Goal: Transaction & Acquisition: Book appointment/travel/reservation

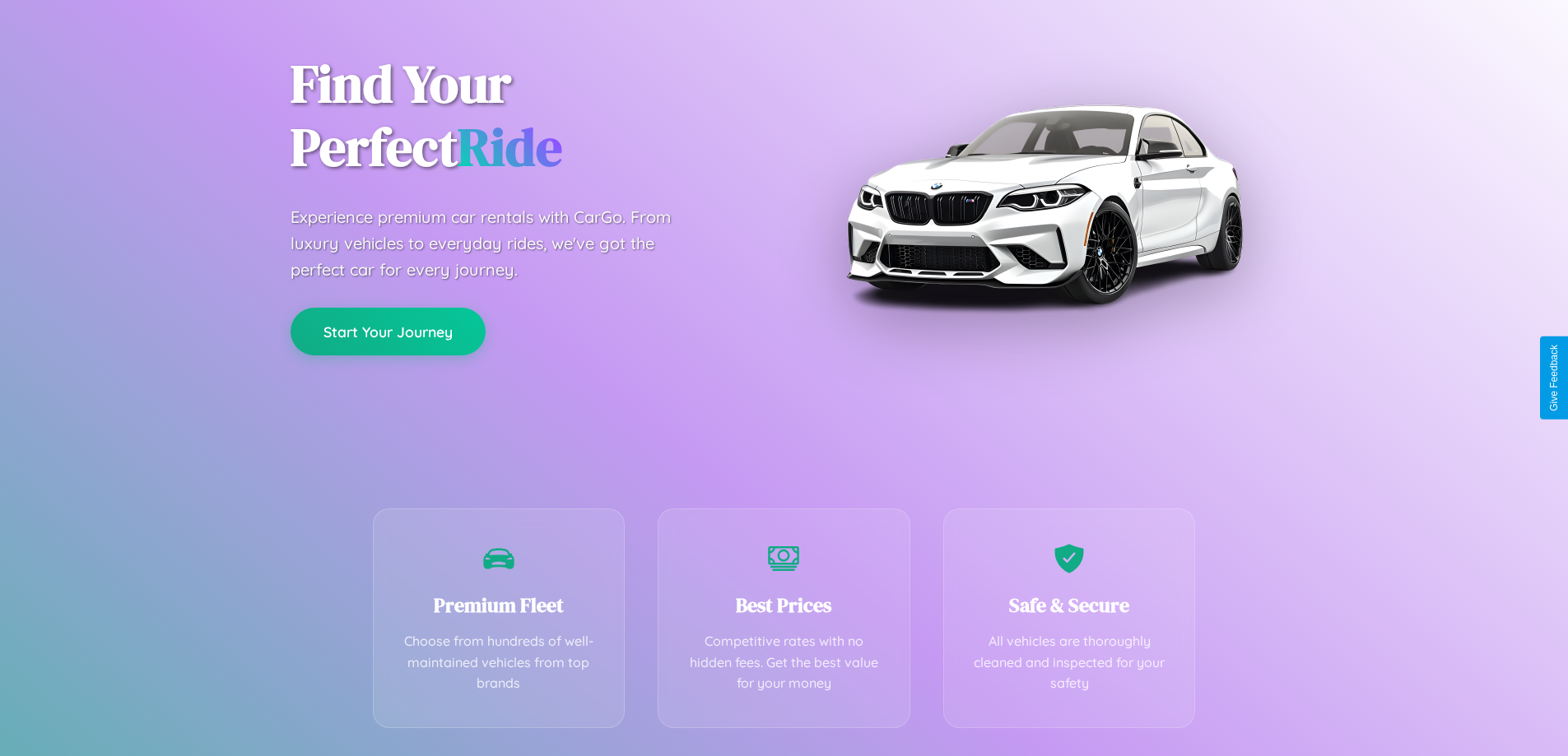
scroll to position [324, 0]
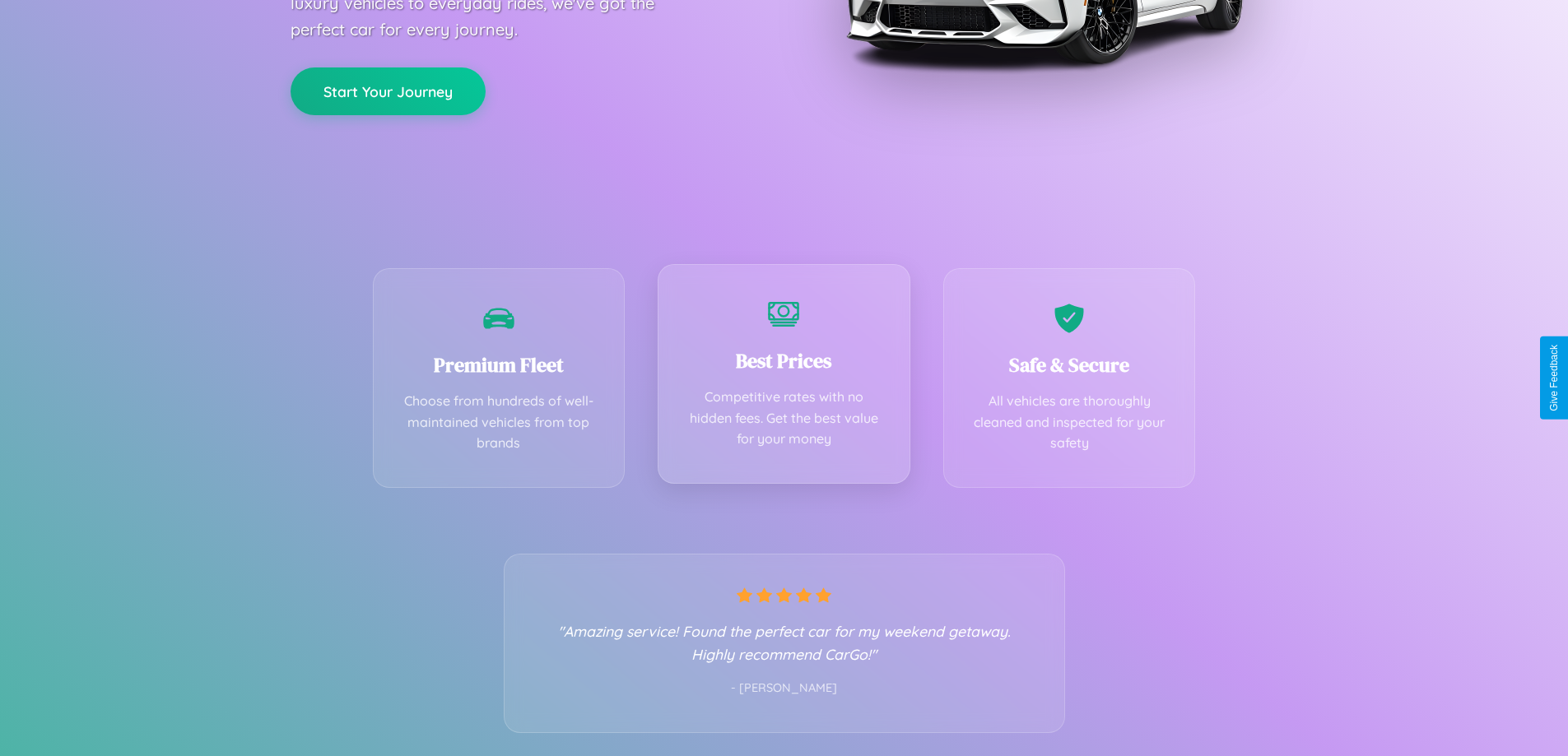
click at [784, 378] on div "Best Prices Competitive rates with no hidden fees. Get the best value for your …" at bounding box center [784, 373] width 253 height 219
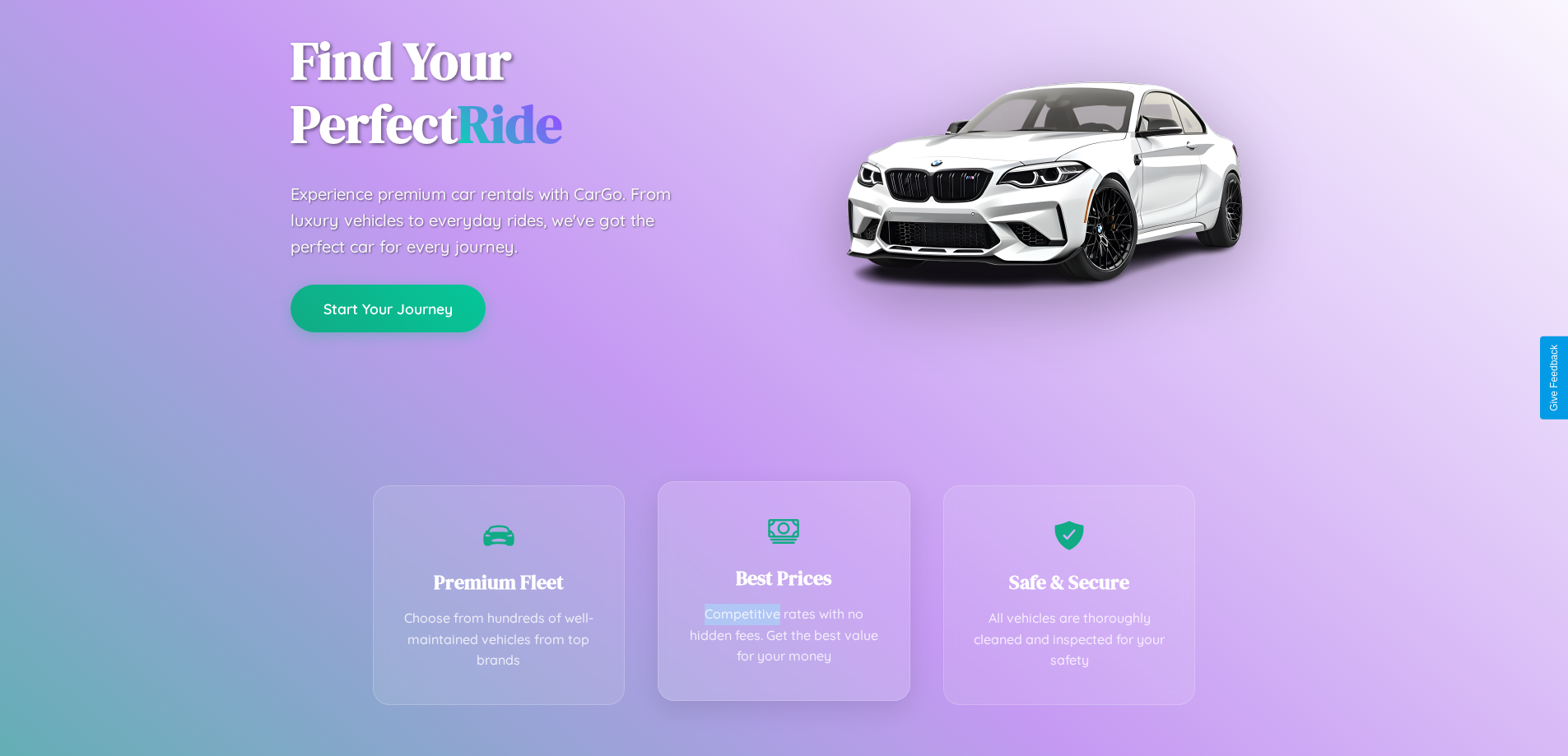
scroll to position [0, 0]
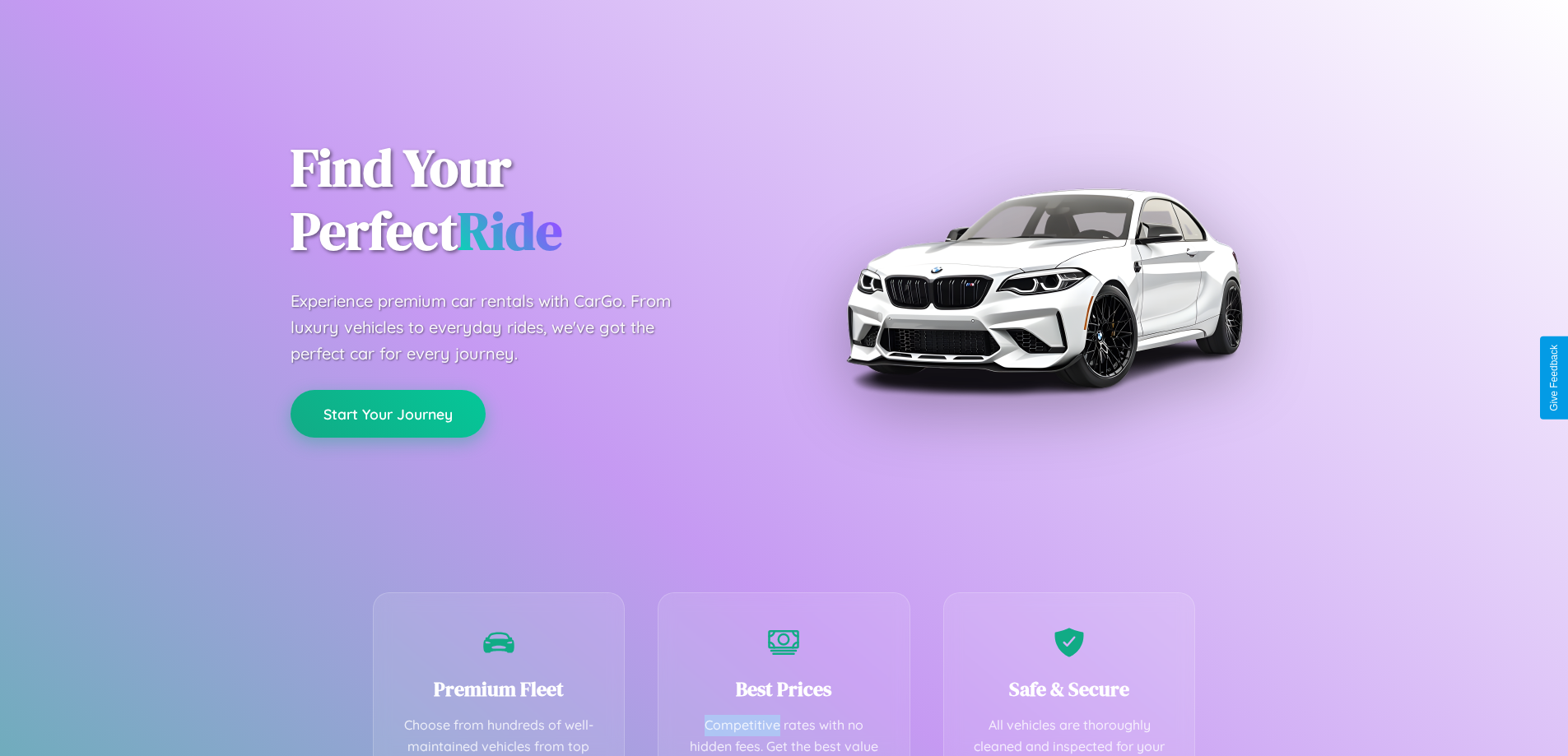
click at [388, 414] on button "Start Your Journey" at bounding box center [388, 414] width 195 height 48
click at [388, 413] on button "Start Your Journey" at bounding box center [388, 414] width 195 height 48
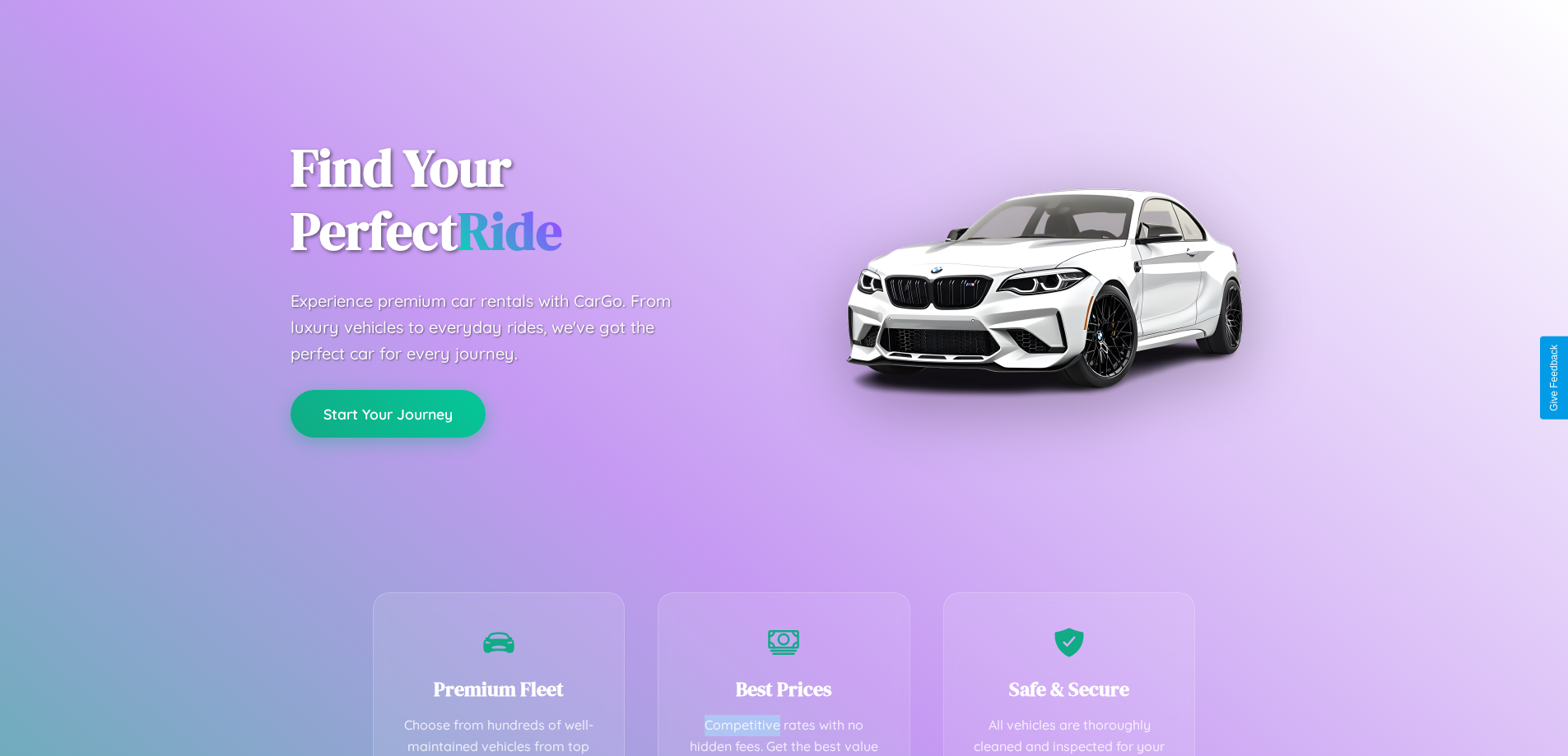
click at [388, 413] on button "Start Your Journey" at bounding box center [388, 414] width 195 height 48
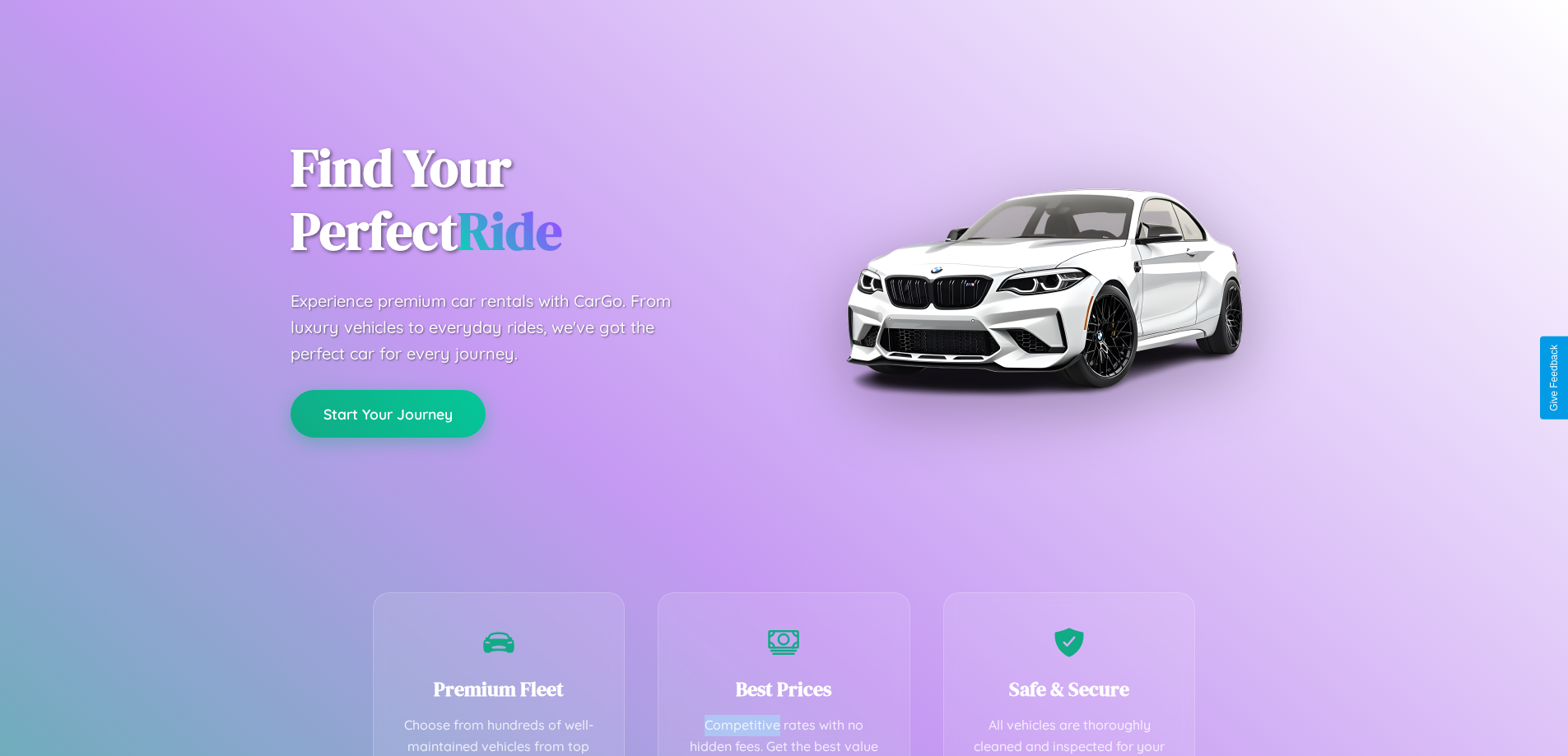
click at [388, 413] on button "Start Your Journey" at bounding box center [388, 414] width 195 height 48
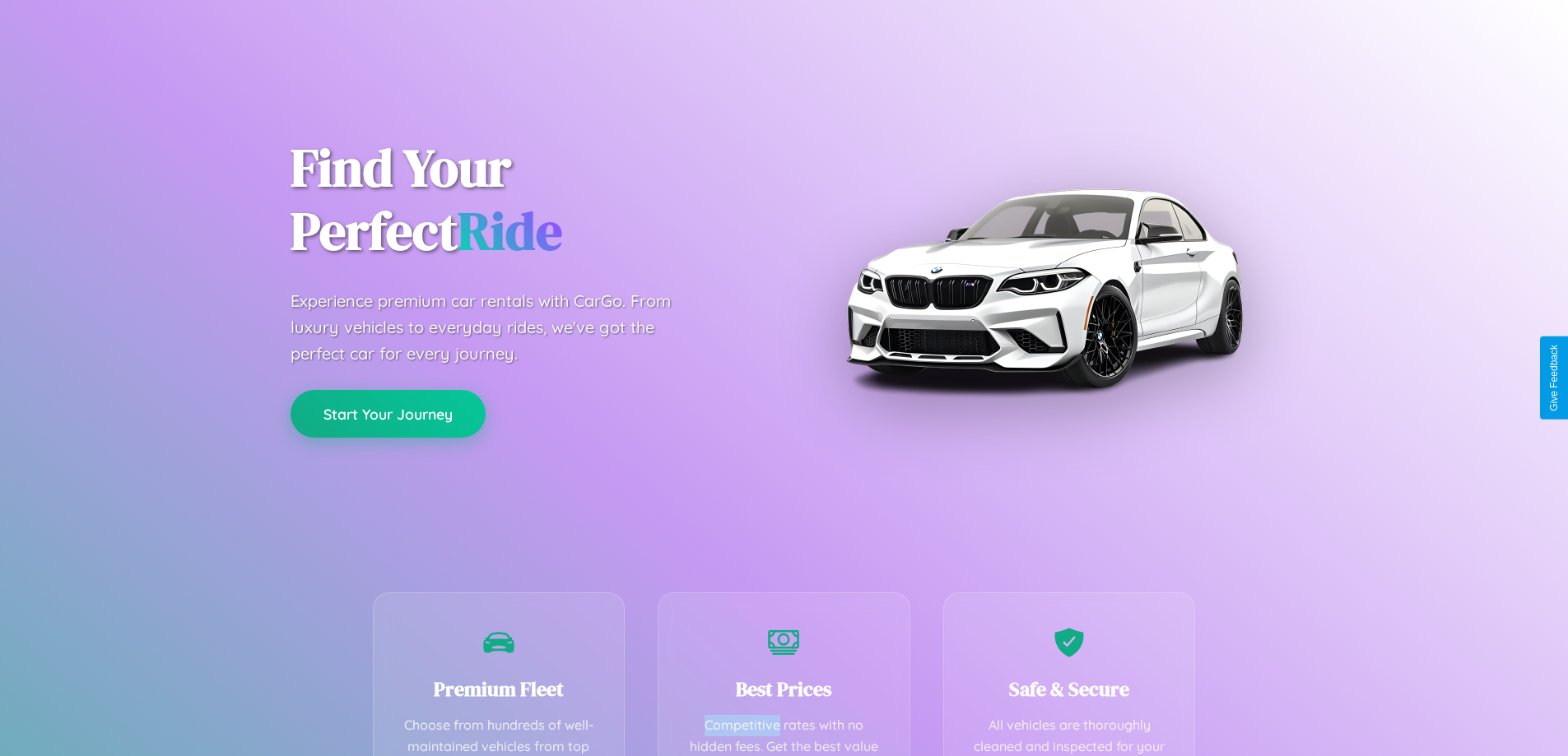
click at [388, 413] on button "Start Your Journey" at bounding box center [388, 414] width 195 height 48
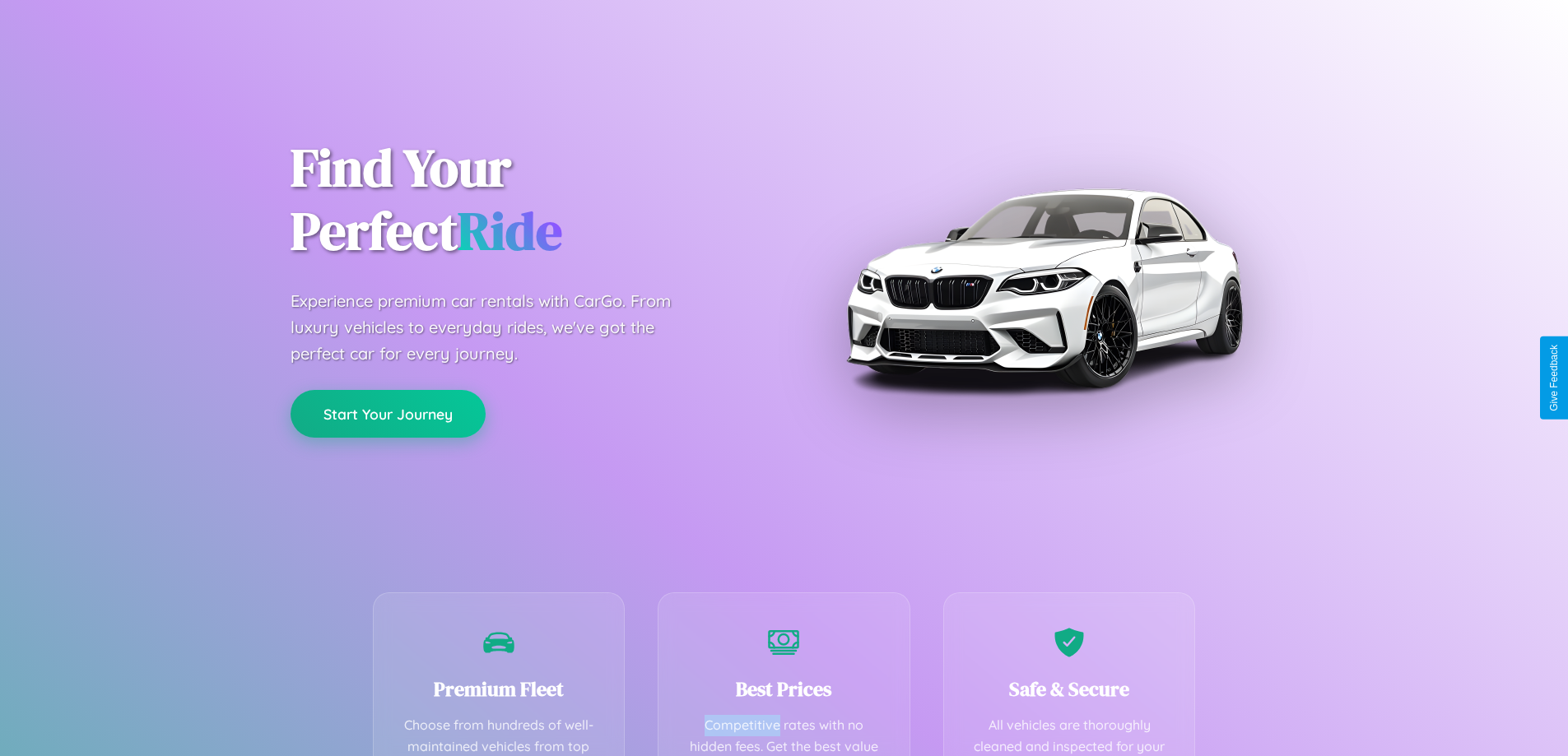
click at [388, 413] on button "Start Your Journey" at bounding box center [388, 414] width 195 height 48
